Goal: Task Accomplishment & Management: Manage account settings

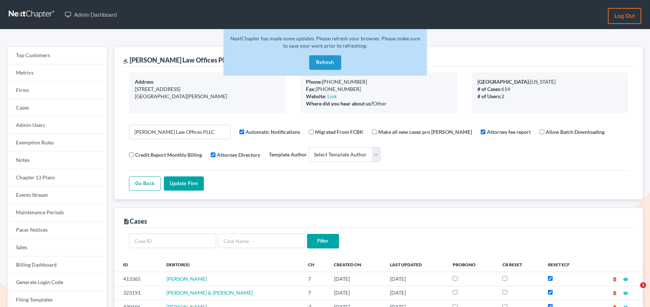
select select
click at [54, 86] on link "Firms" at bounding box center [57, 90] width 100 height 17
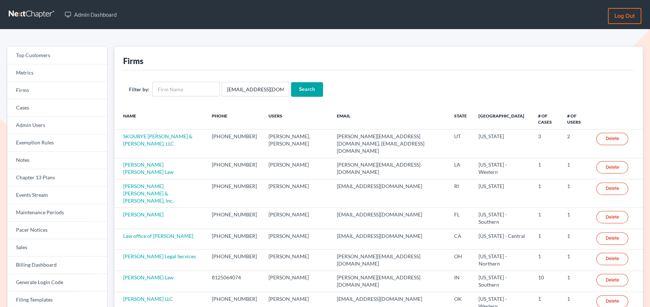
scroll to position [0, 5]
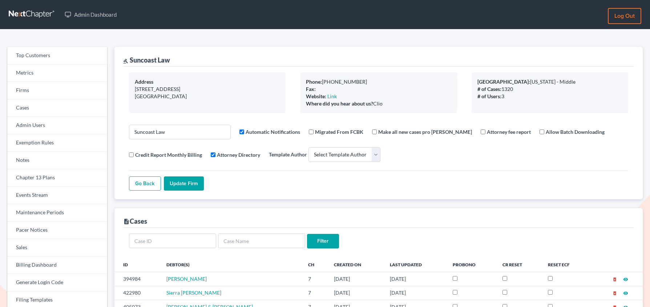
select select
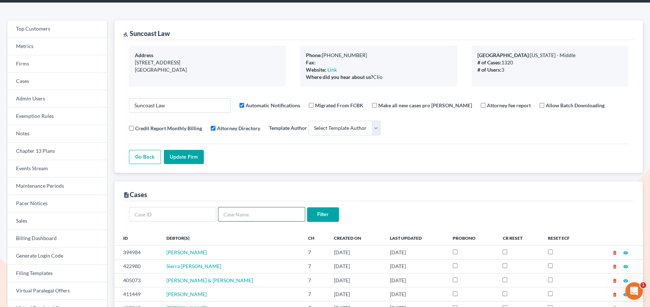
scroll to position [29, 0]
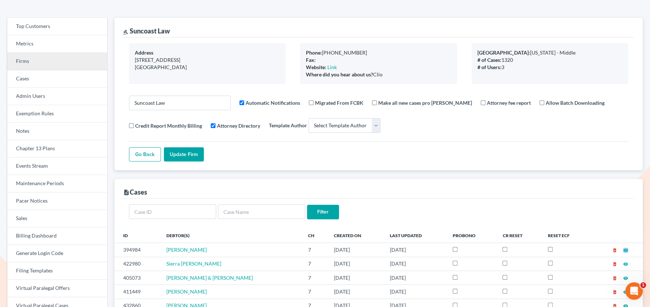
click at [49, 64] on link "Firms" at bounding box center [57, 61] width 100 height 17
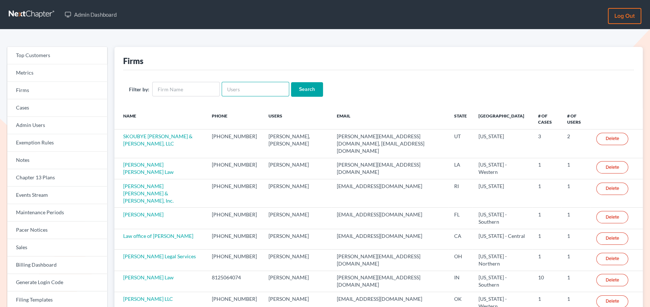
click at [239, 92] on input "text" at bounding box center [256, 89] width 68 height 15
paste input "[PERSON_NAME][EMAIL_ADDRESS][DOMAIN_NAME]"
type input "[PERSON_NAME][EMAIL_ADDRESS][DOMAIN_NAME]"
click at [291, 82] on input "Search" at bounding box center [307, 89] width 32 height 15
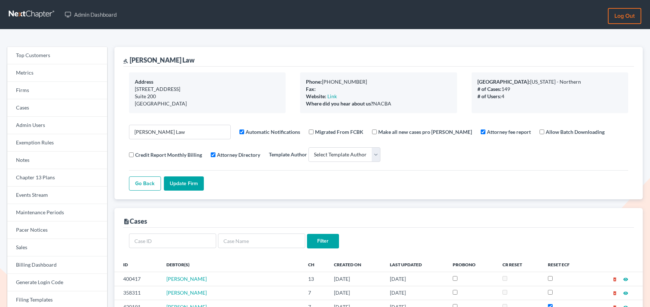
select select
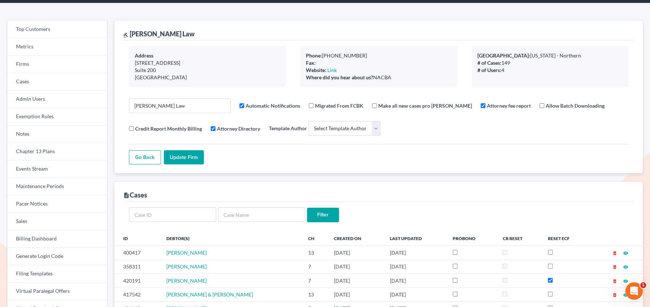
scroll to position [29, 0]
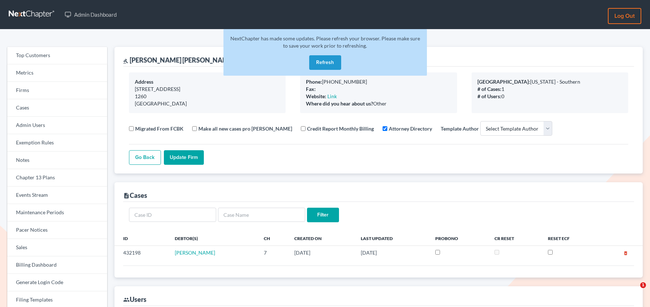
select select
click at [25, 91] on link "Firms" at bounding box center [57, 90] width 100 height 17
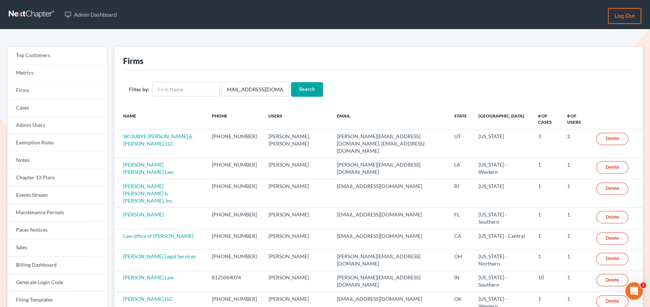
type input "mbaumhart@suncoast.law"
click at [291, 82] on input "Search" at bounding box center [307, 89] width 32 height 15
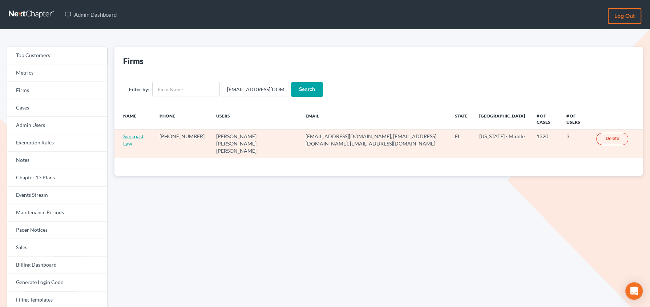
click at [130, 136] on link "Suncoast Law" at bounding box center [133, 139] width 20 height 13
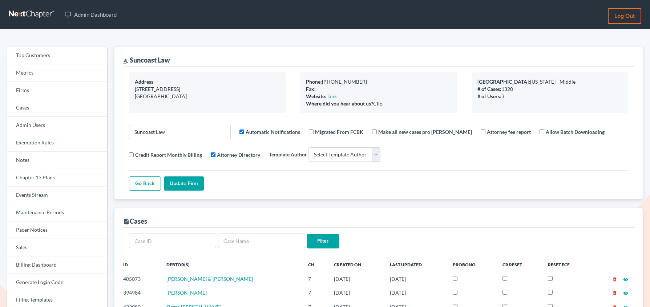
select select
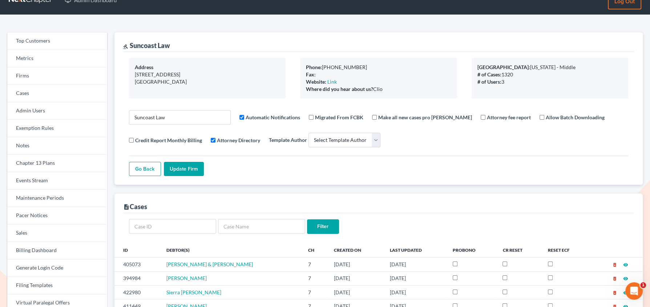
scroll to position [20, 0]
